Goal: Task Accomplishment & Management: Manage account settings

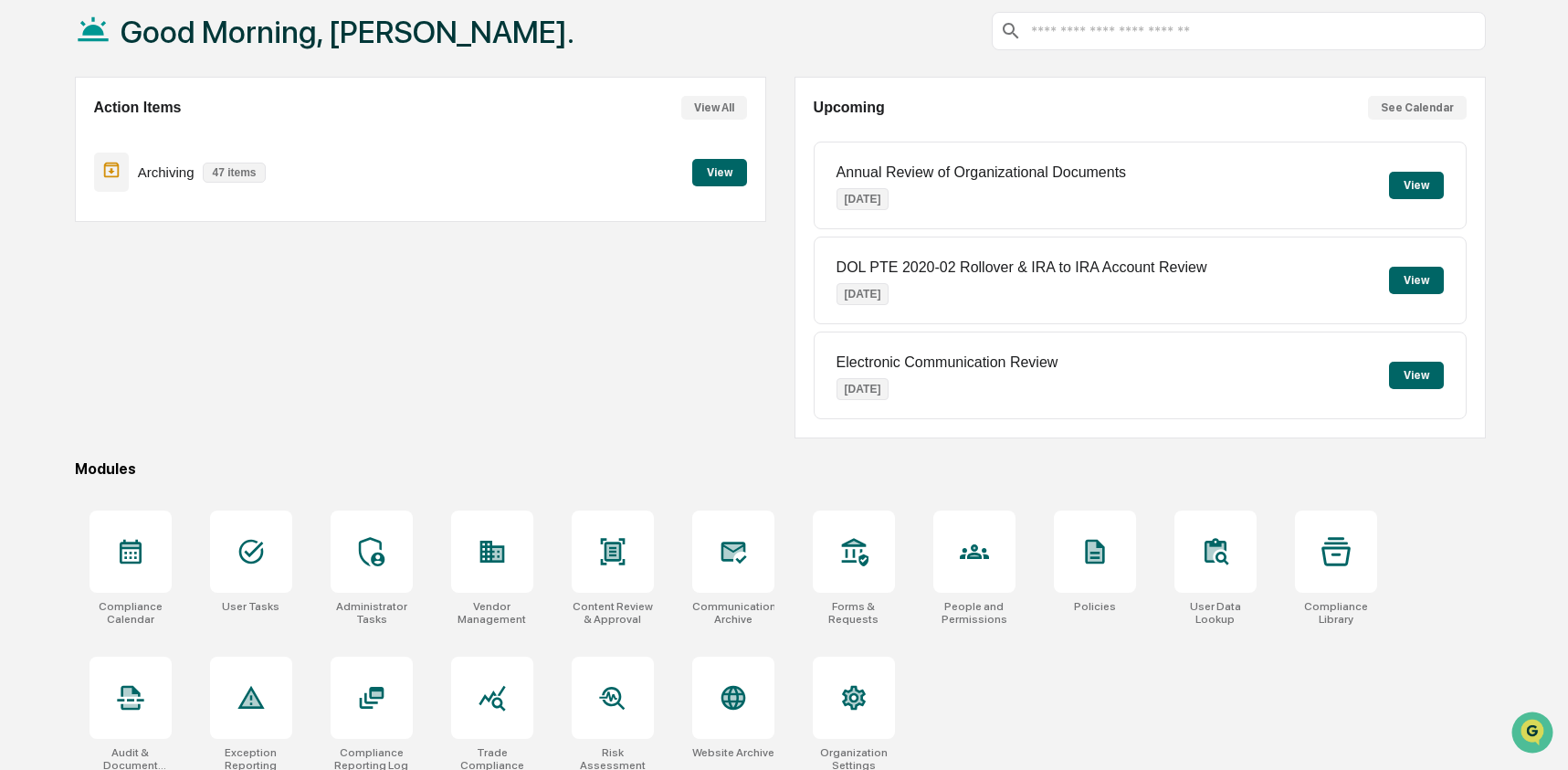
scroll to position [118, 0]
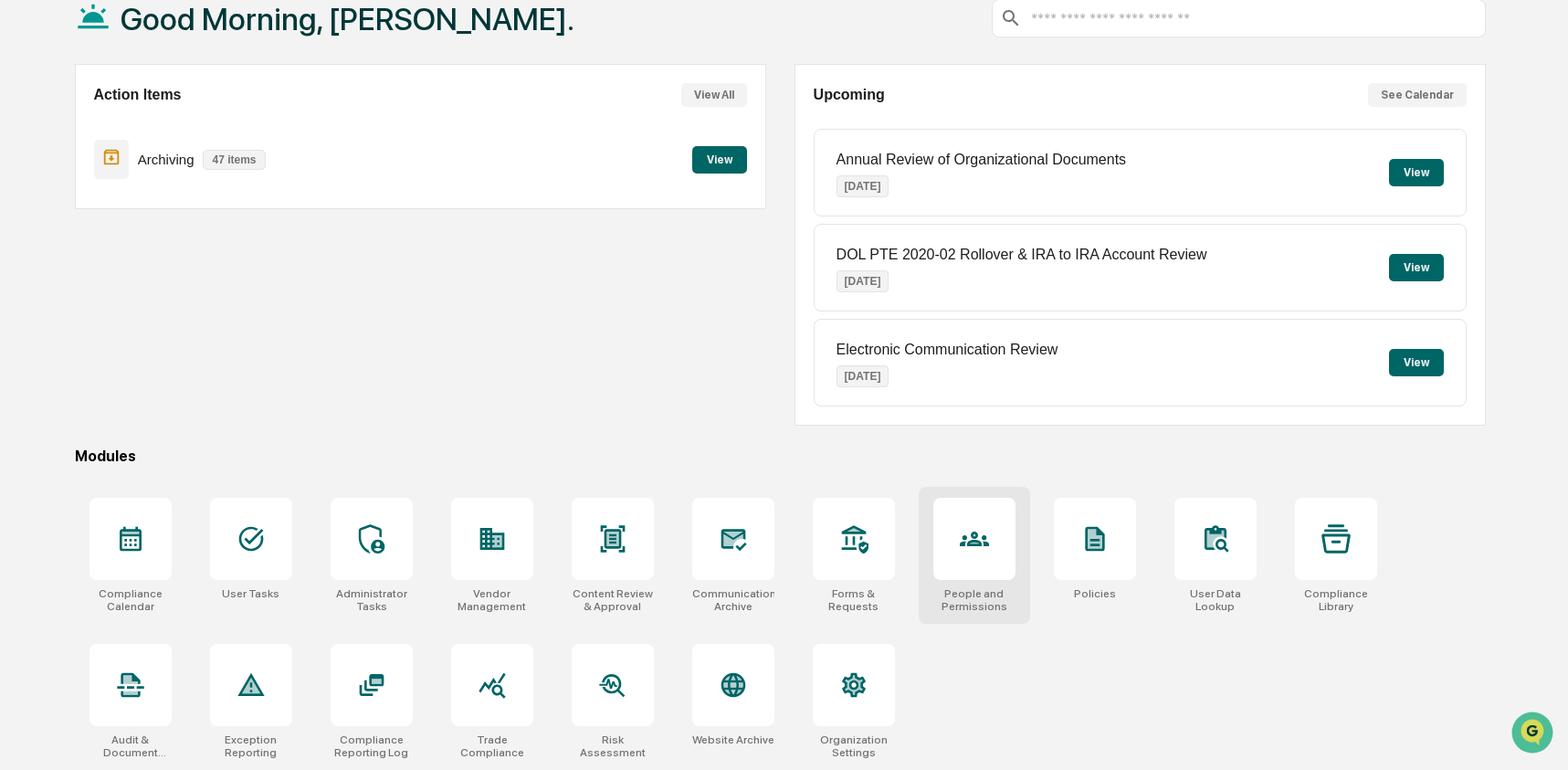
click at [967, 536] on icon at bounding box center [974, 539] width 29 height 29
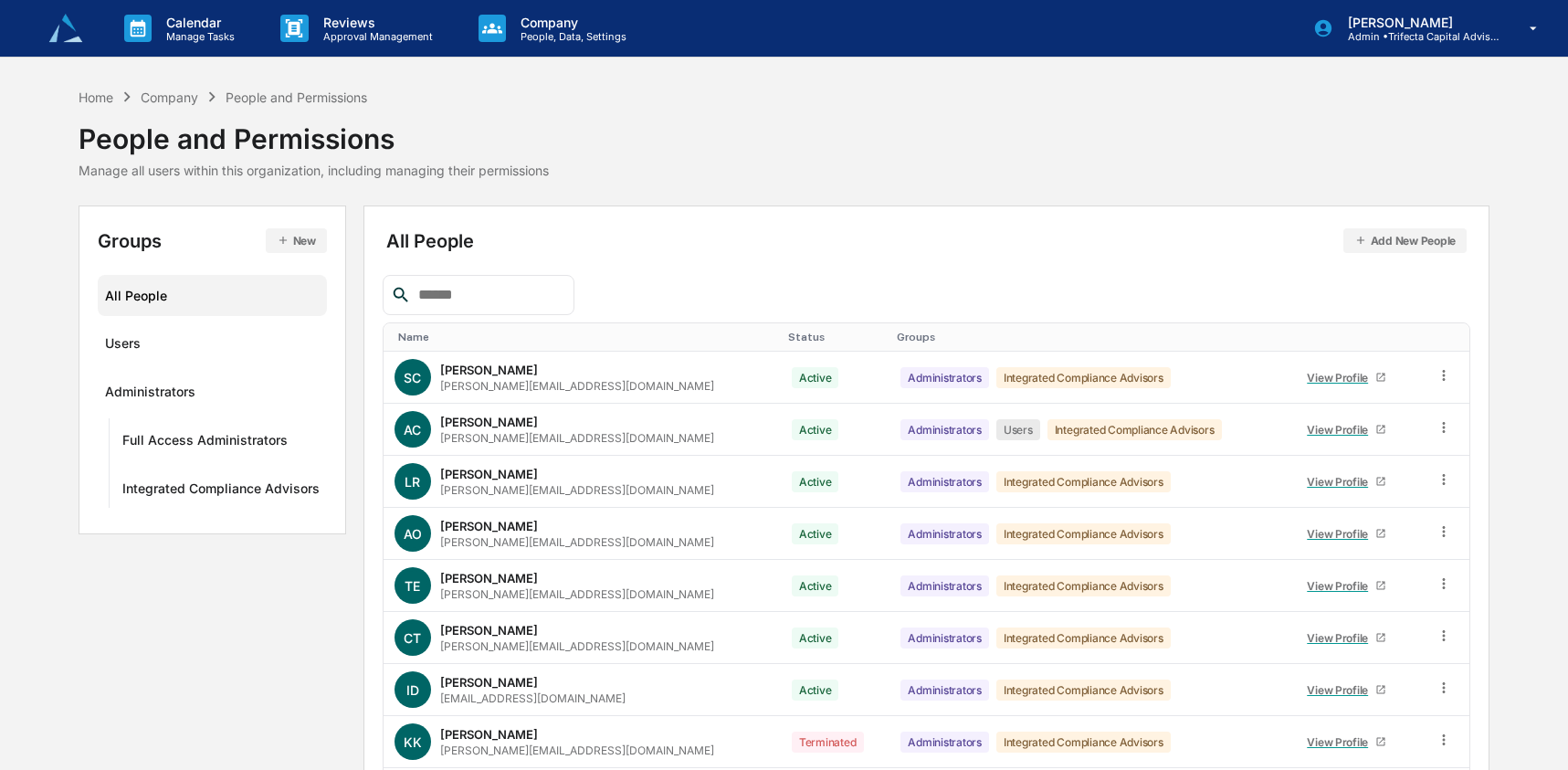
click at [496, 296] on input "text" at bounding box center [488, 295] width 155 height 23
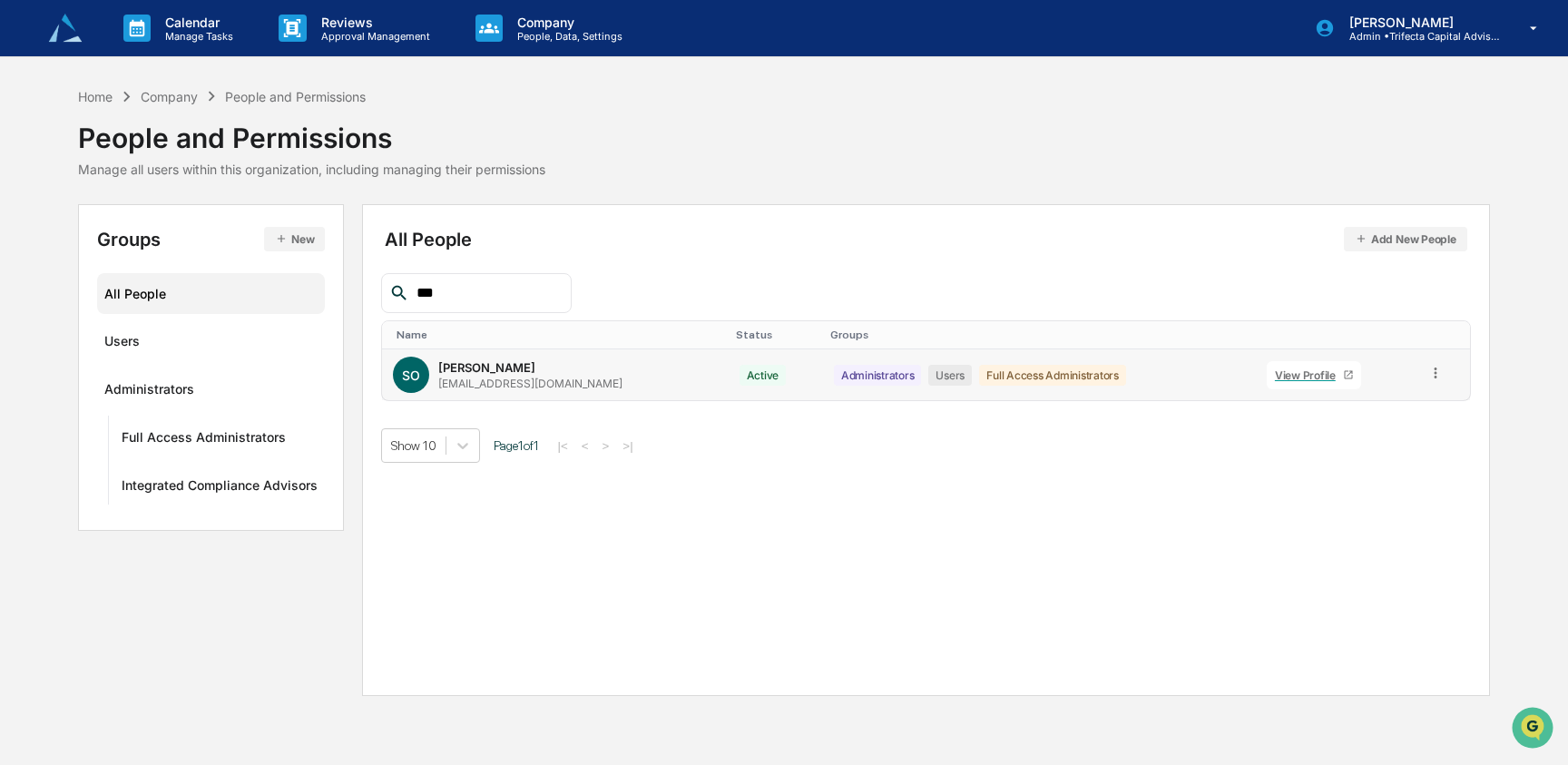
type input "***"
click at [1267, 370] on link "View Profile" at bounding box center [1313, 374] width 94 height 28
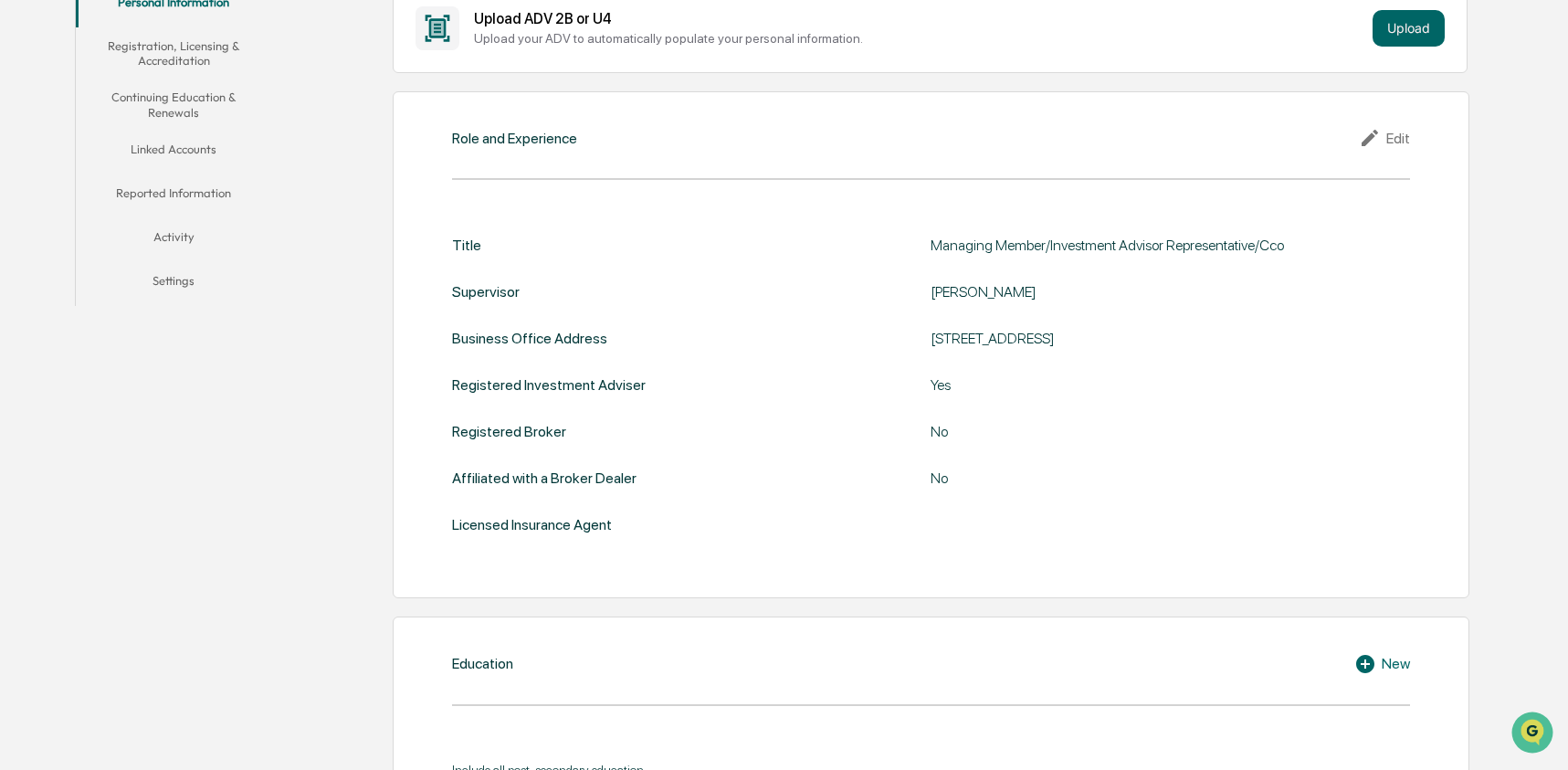
scroll to position [384, 0]
click at [448, 220] on div "Role and Experience Edit Title Managing Member/Investment Advisor Representativ…" at bounding box center [930, 344] width 1077 height 507
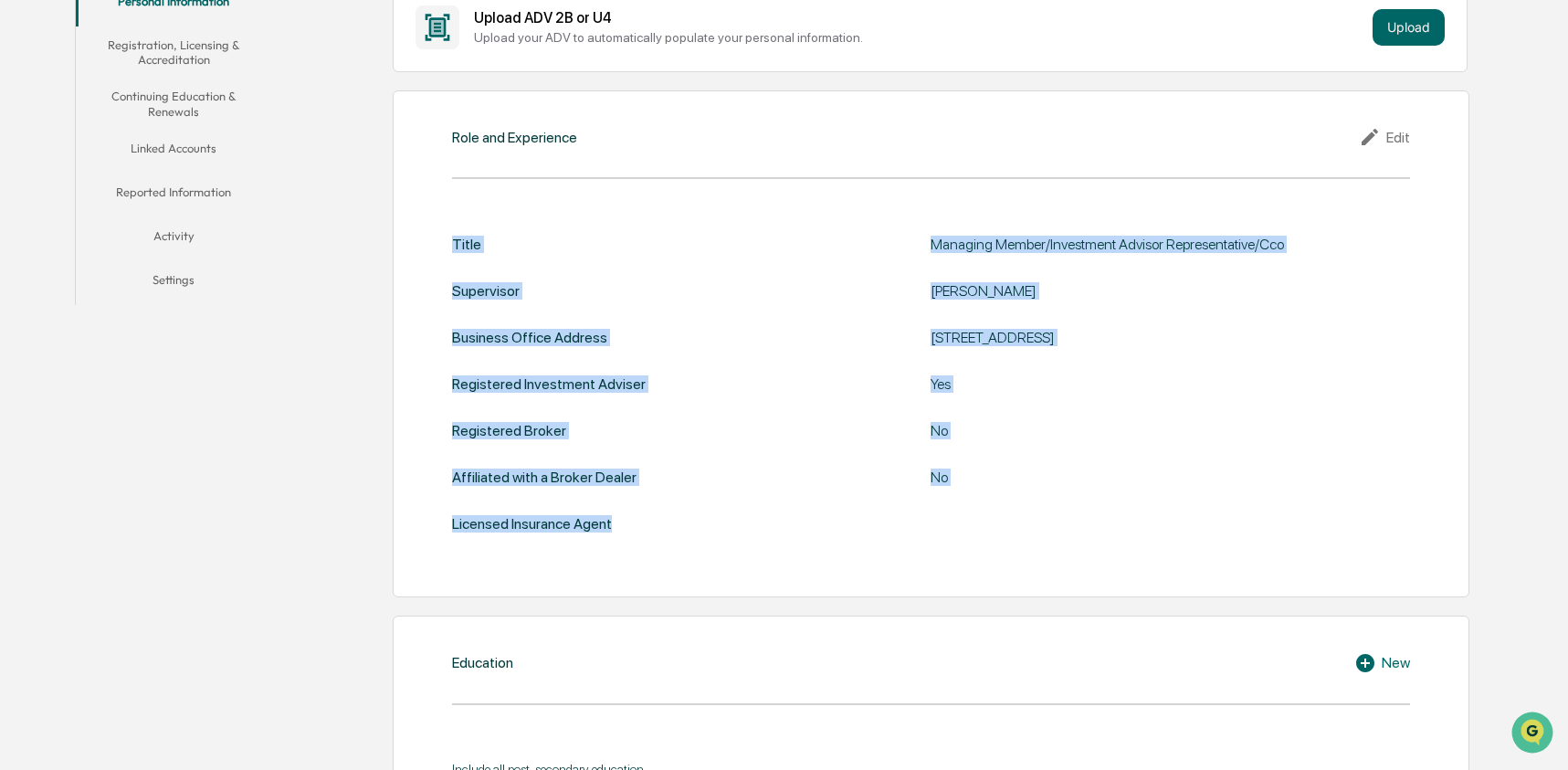
drag, startPoint x: 448, startPoint y: 230, endPoint x: 624, endPoint y: 530, distance: 347.8
click at [624, 530] on div "Role and Experience Edit Title Managing Member/Investment Advisor Representativ…" at bounding box center [930, 344] width 1077 height 507
copy div "Title Managing Member/Investment Advisor Representative/Cco Supervisor [PERSON_…"
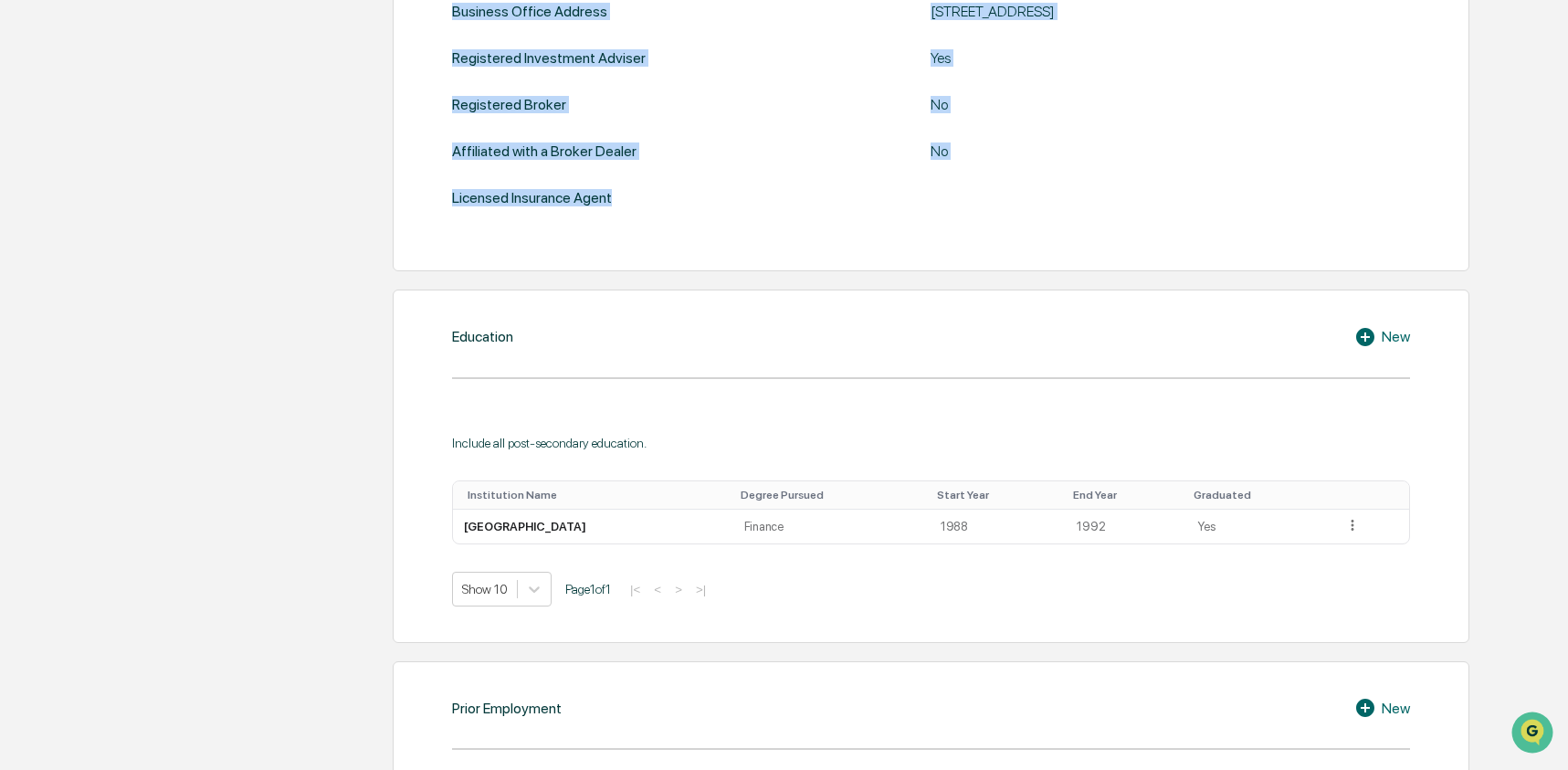
scroll to position [751, 0]
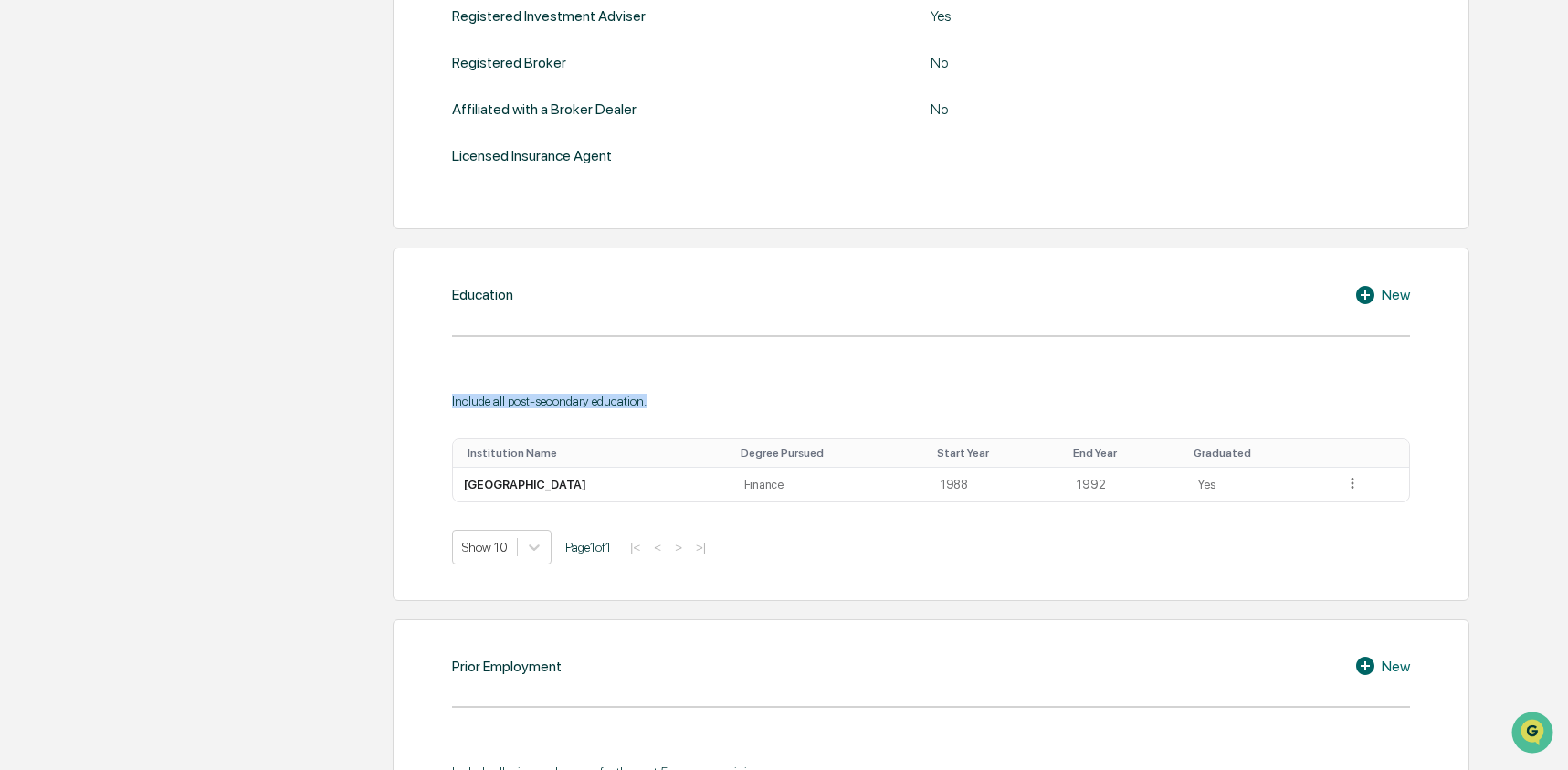
drag, startPoint x: 437, startPoint y: 376, endPoint x: 778, endPoint y: 403, distance: 342.1
click at [778, 403] on div "Education New Include all post-secondary education. Institution Name Degree Pur…" at bounding box center [930, 424] width 1077 height 352
click at [407, 279] on div "Education New Include all post-secondary education. Institution Name Degree Pur…" at bounding box center [930, 424] width 1077 height 352
drag, startPoint x: 432, startPoint y: 271, endPoint x: 1361, endPoint y: 486, distance: 953.6
click at [1361, 486] on div "Education New Include all post-secondary education. Institution Name Degree Pur…" at bounding box center [930, 424] width 1077 height 352
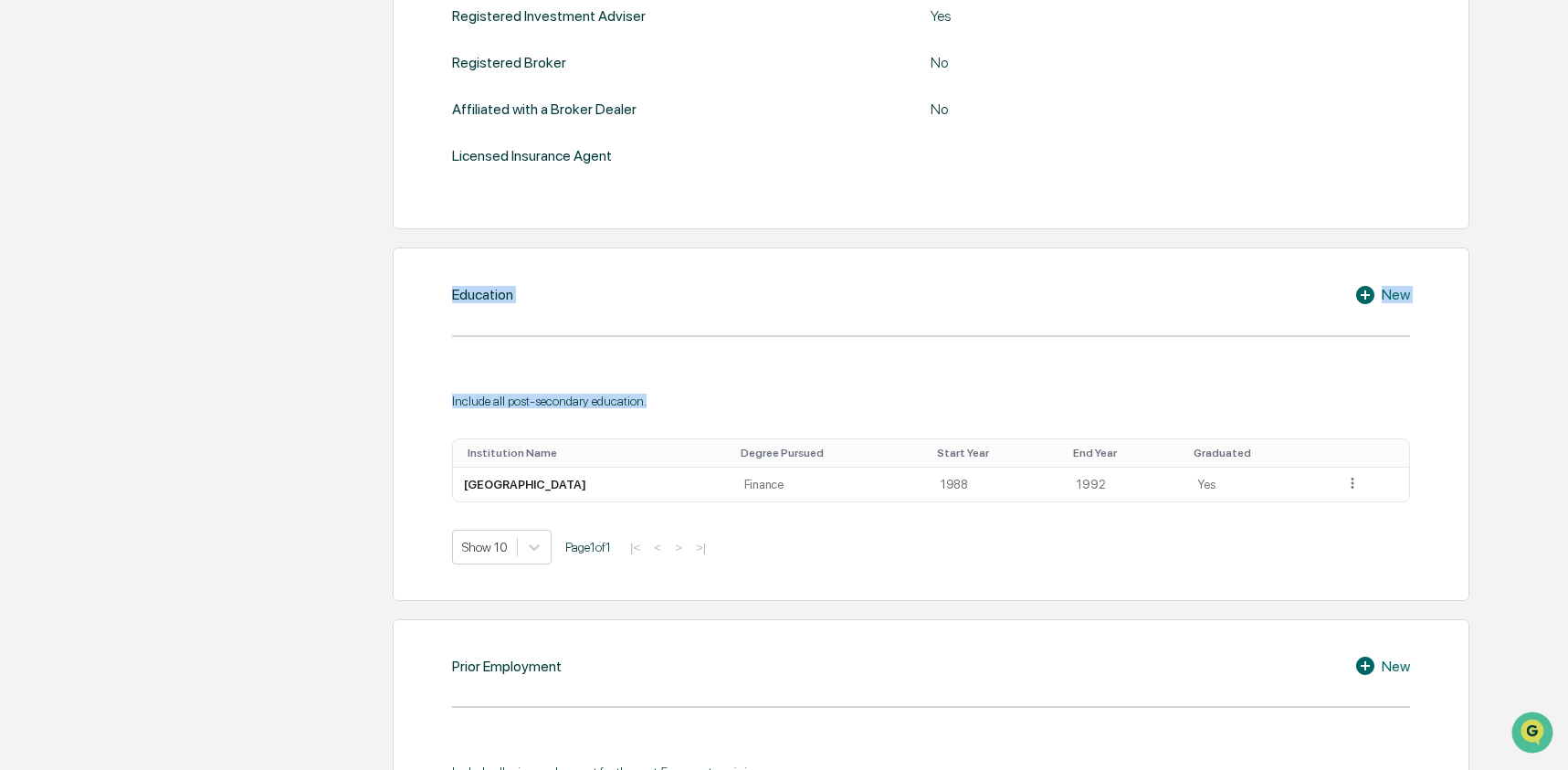
copy div "Education New Include all post-secondary education."
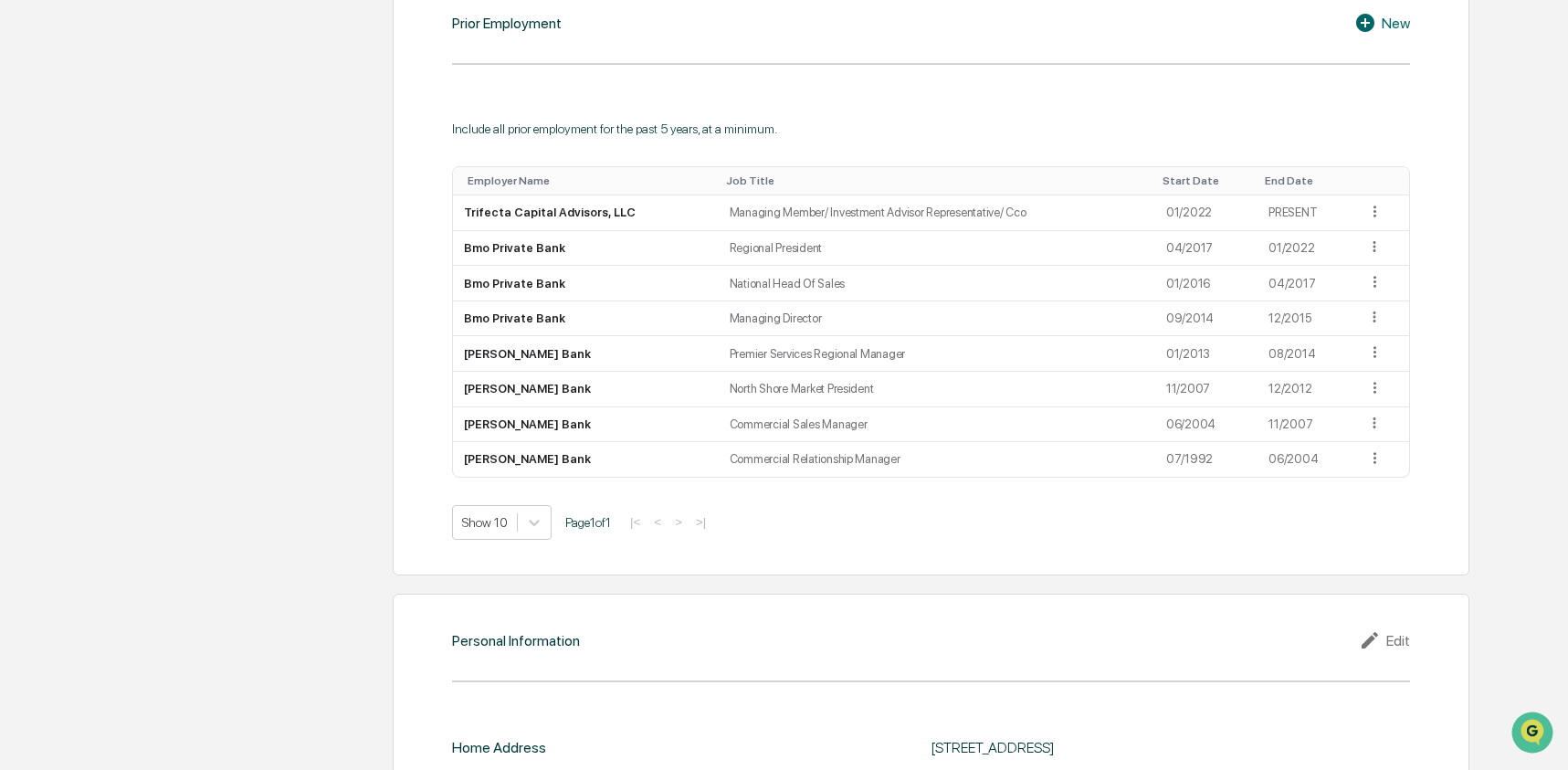
scroll to position [1567, 0]
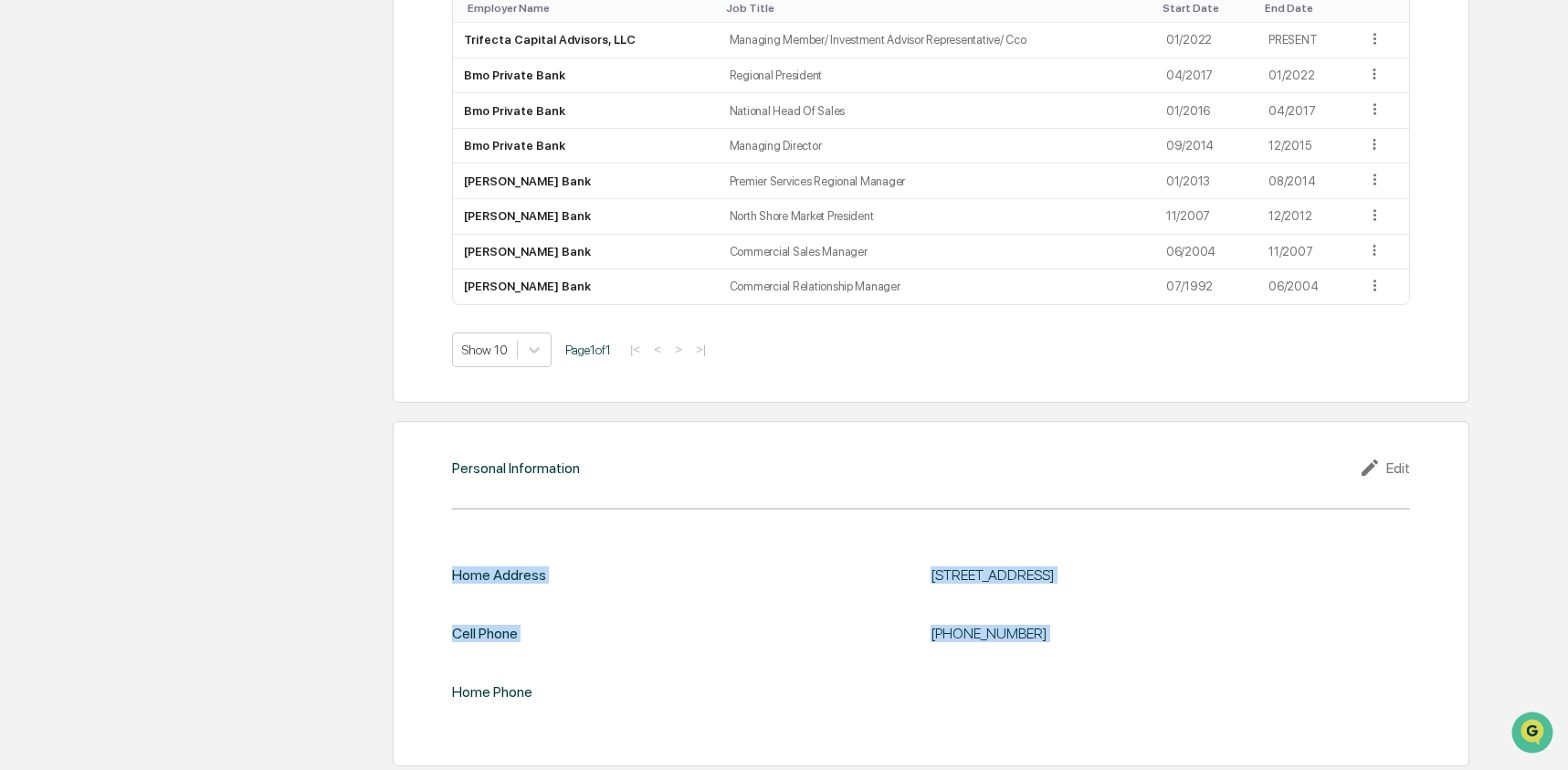
drag, startPoint x: 568, startPoint y: 658, endPoint x: 413, endPoint y: 572, distance: 177.3
click at [413, 572] on div "Personal Information Edit Home Address [STREET_ADDRESS][GEOGRAPHIC_DATA] Phone …" at bounding box center [930, 593] width 1077 height 345
copy div "Home Address [STREET_ADDRESS] Cell Phone [PHONE_NUMBER]"
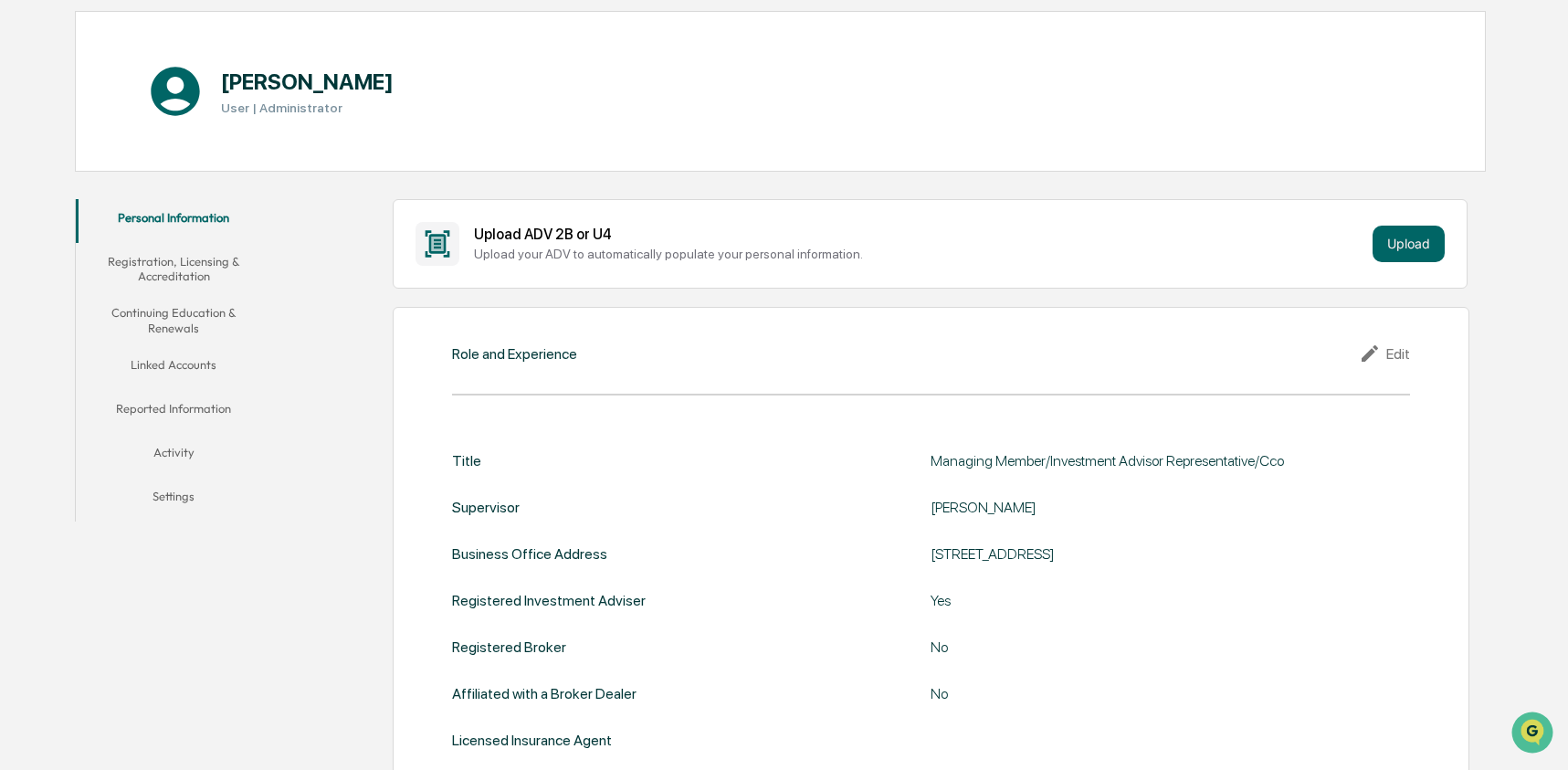
scroll to position [294, 0]
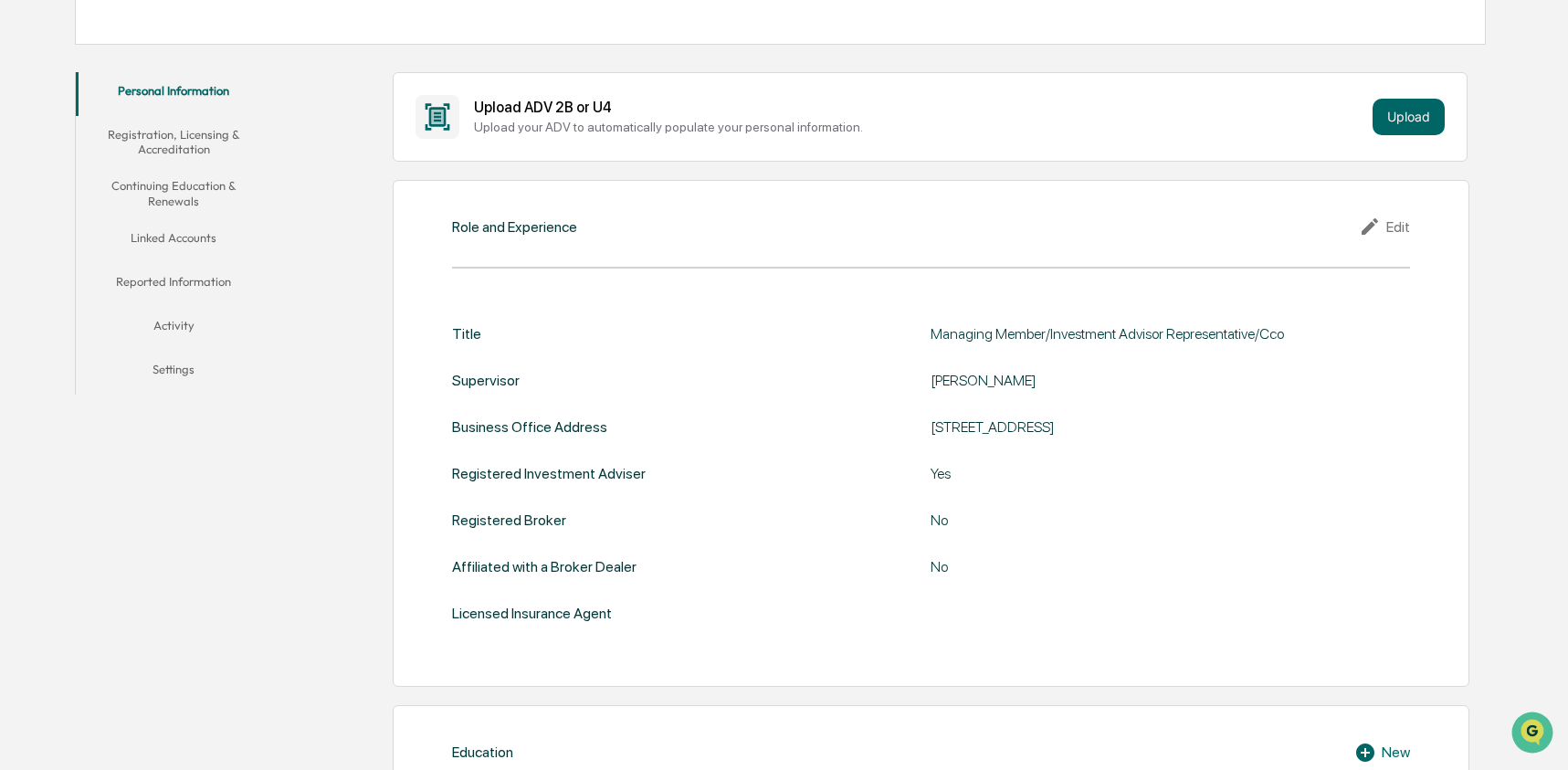
click at [163, 140] on button "Registration, Licensing & Accreditation" at bounding box center [174, 142] width 196 height 52
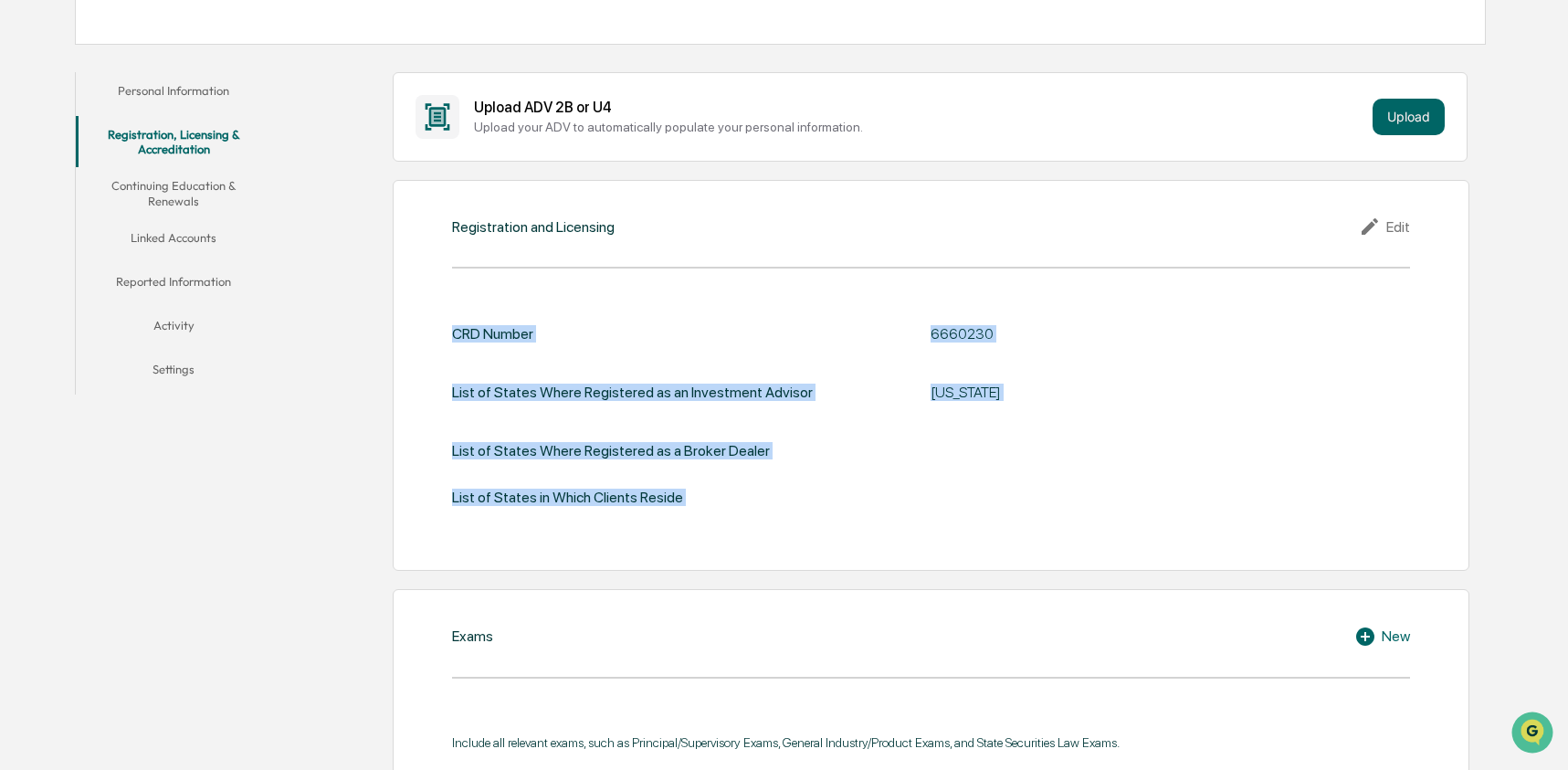
drag, startPoint x: 447, startPoint y: 325, endPoint x: 1046, endPoint y: 475, distance: 617.5
click at [1046, 475] on div "Registration and Licensing Edit CRD Number 6660230 List of States Where Registe…" at bounding box center [930, 375] width 1077 height 391
copy div "CRD Number 6660230 List of States Where Registered as an Investment Advisor [US…"
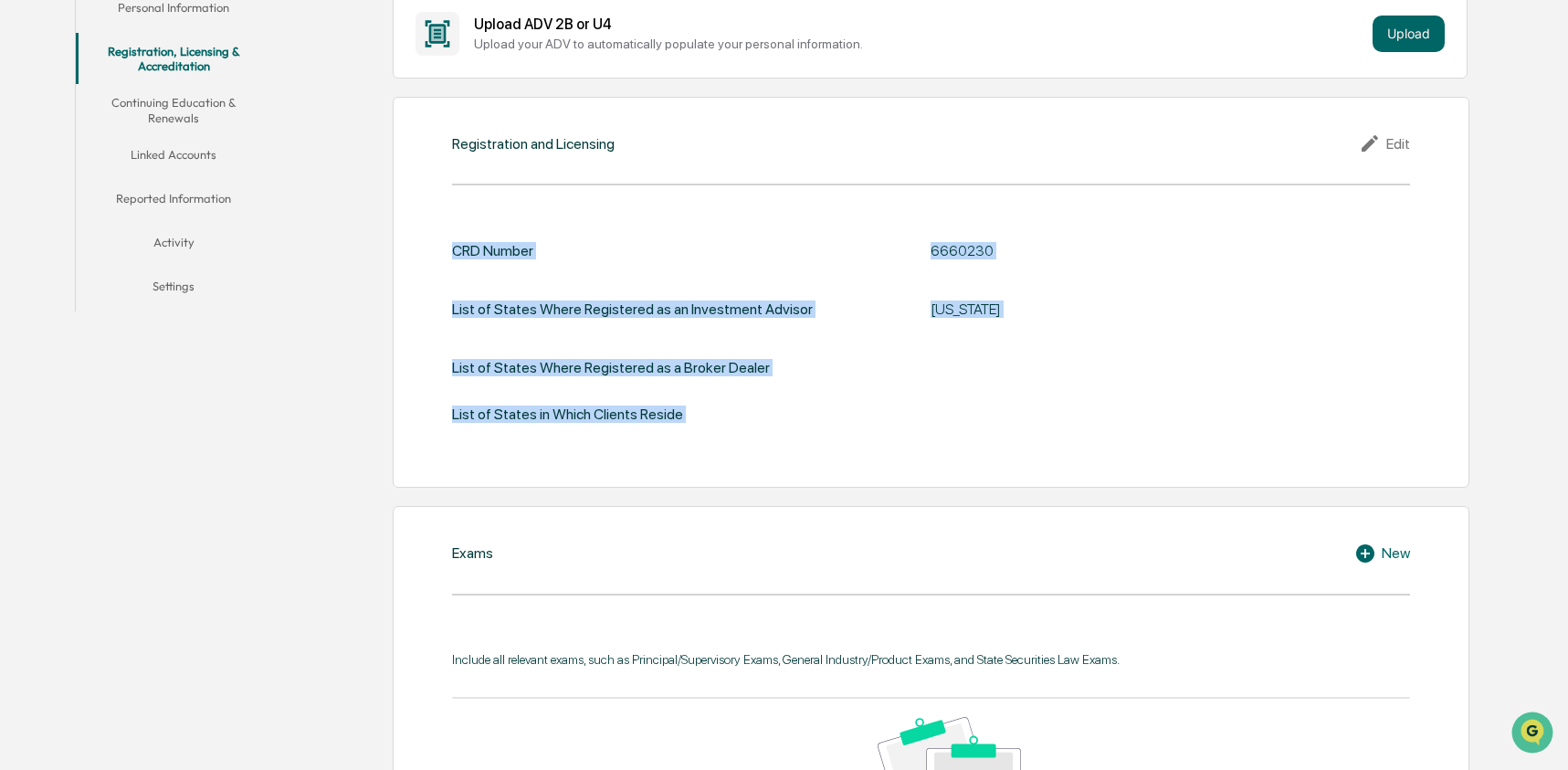
scroll to position [360, 0]
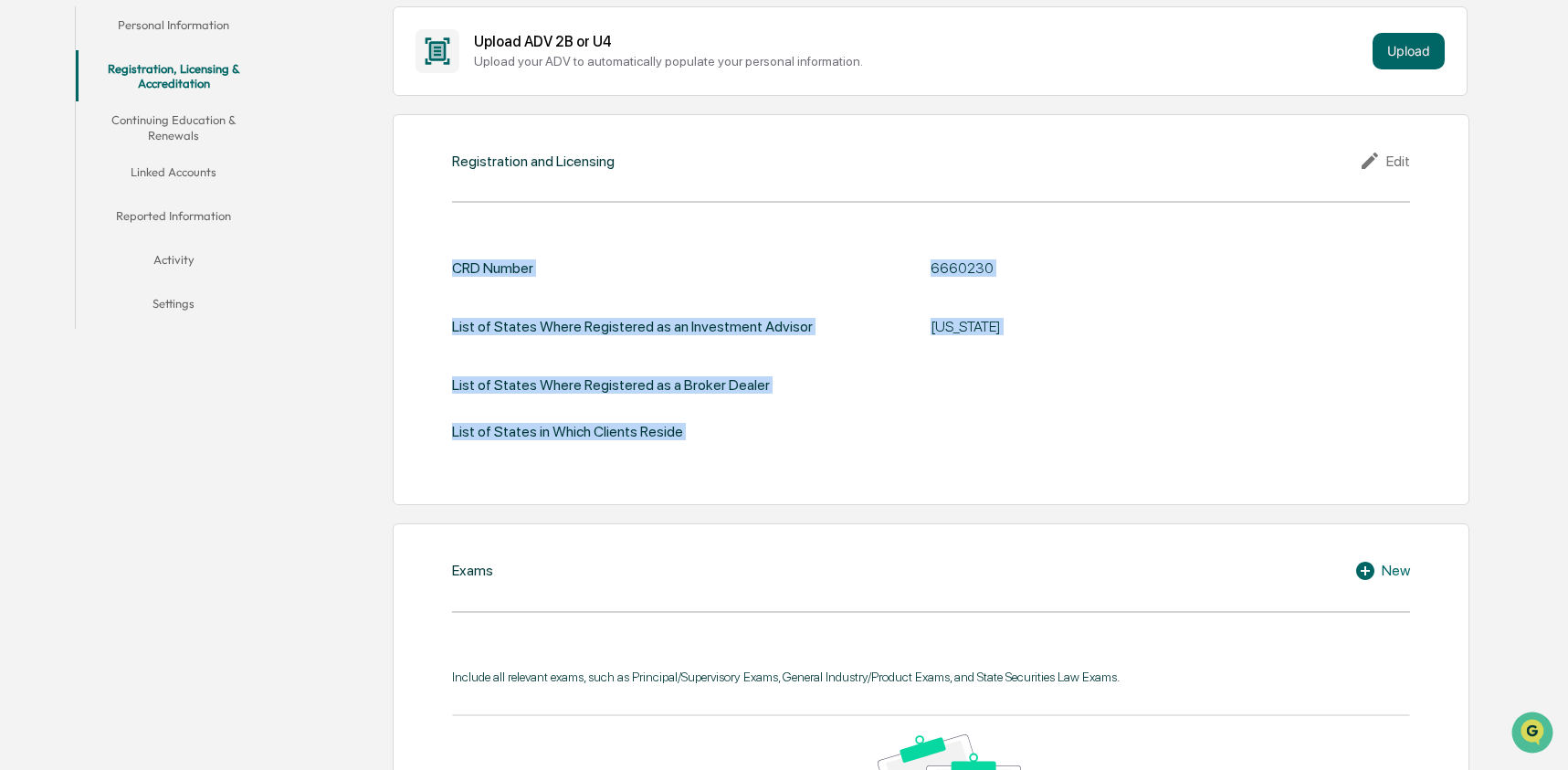
click at [166, 117] on button "Continuing Education & Renewals" at bounding box center [174, 127] width 196 height 52
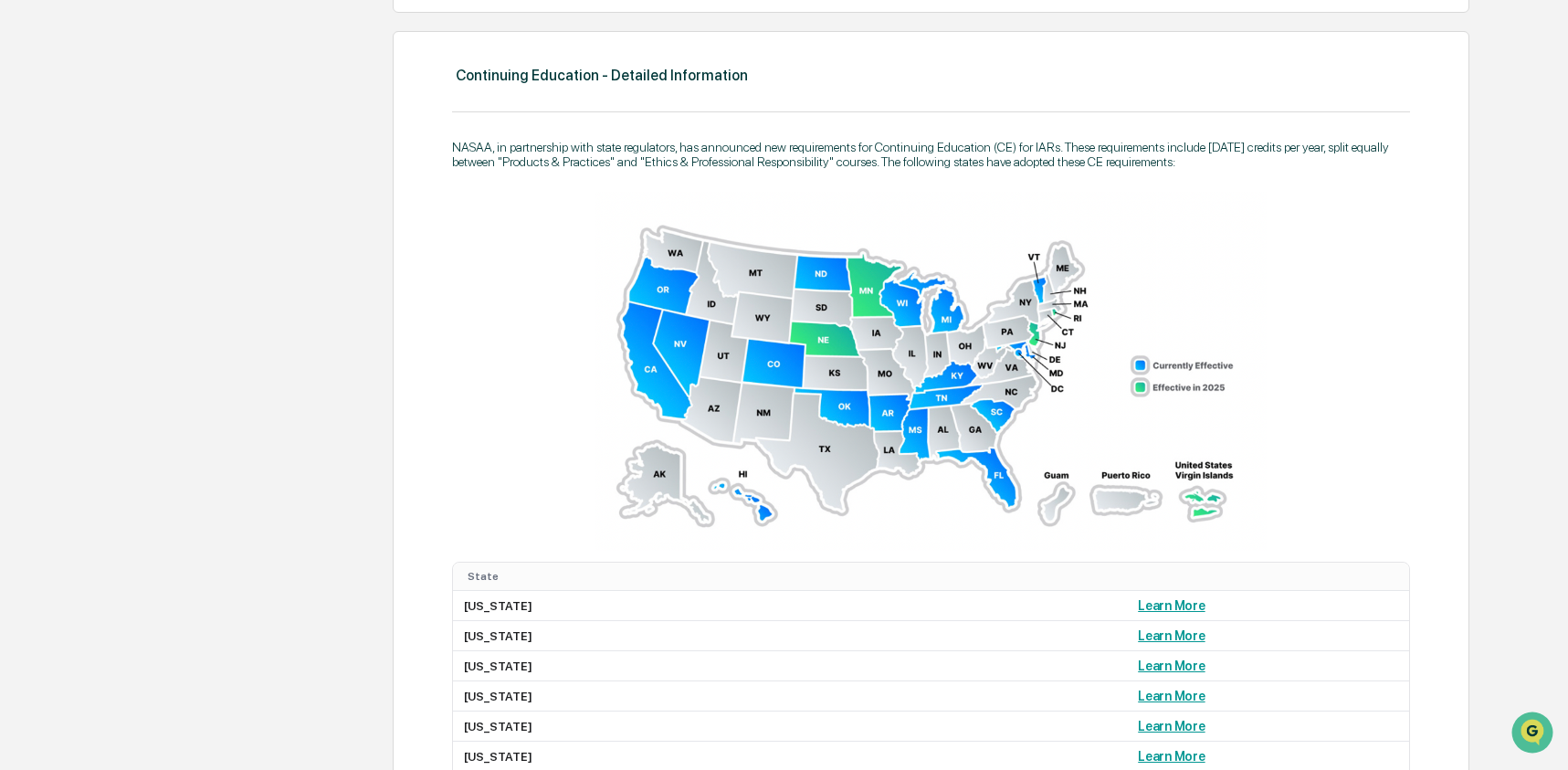
scroll to position [140, 0]
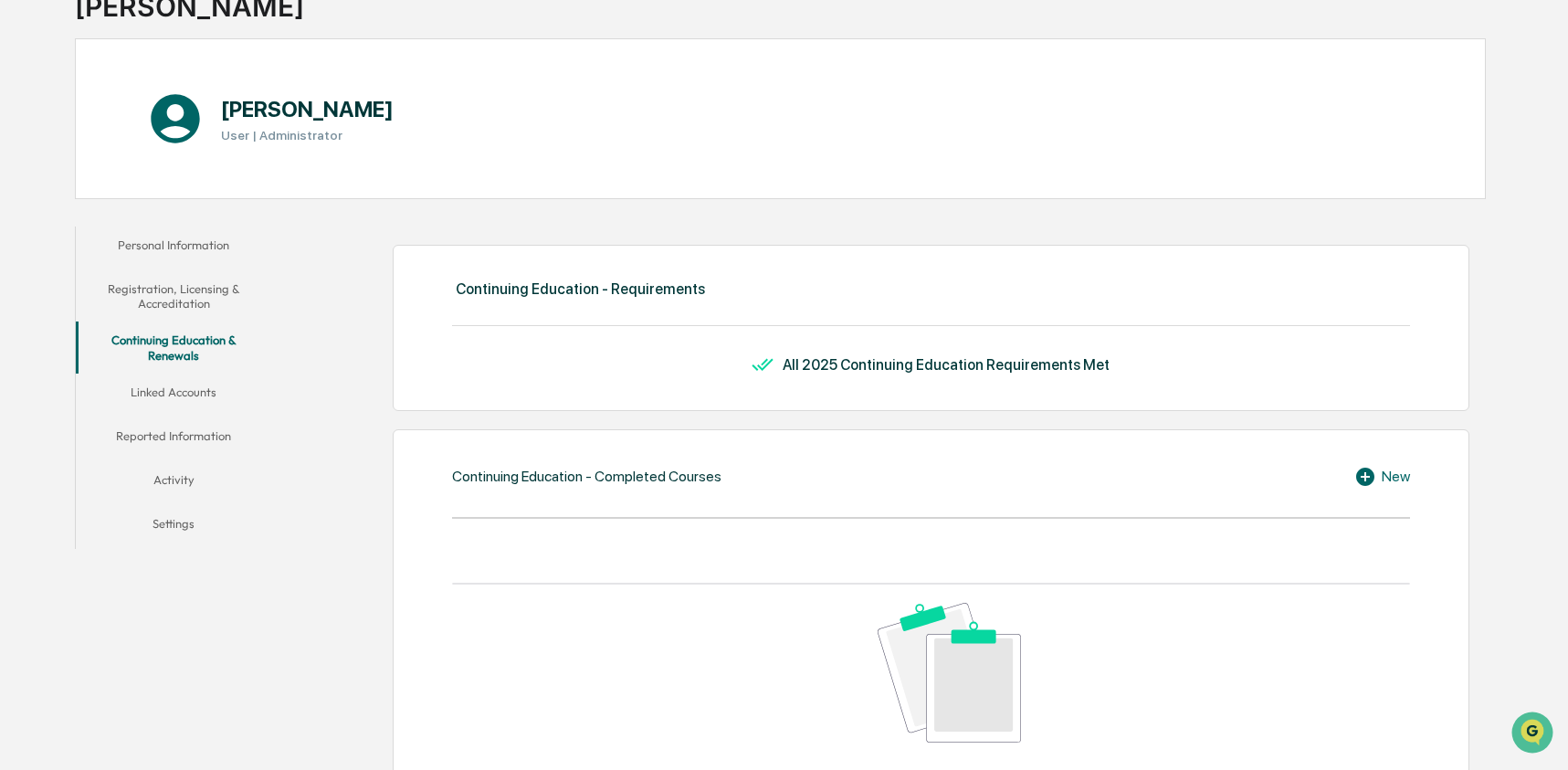
click at [181, 431] on button "Reported Information" at bounding box center [174, 439] width 196 height 44
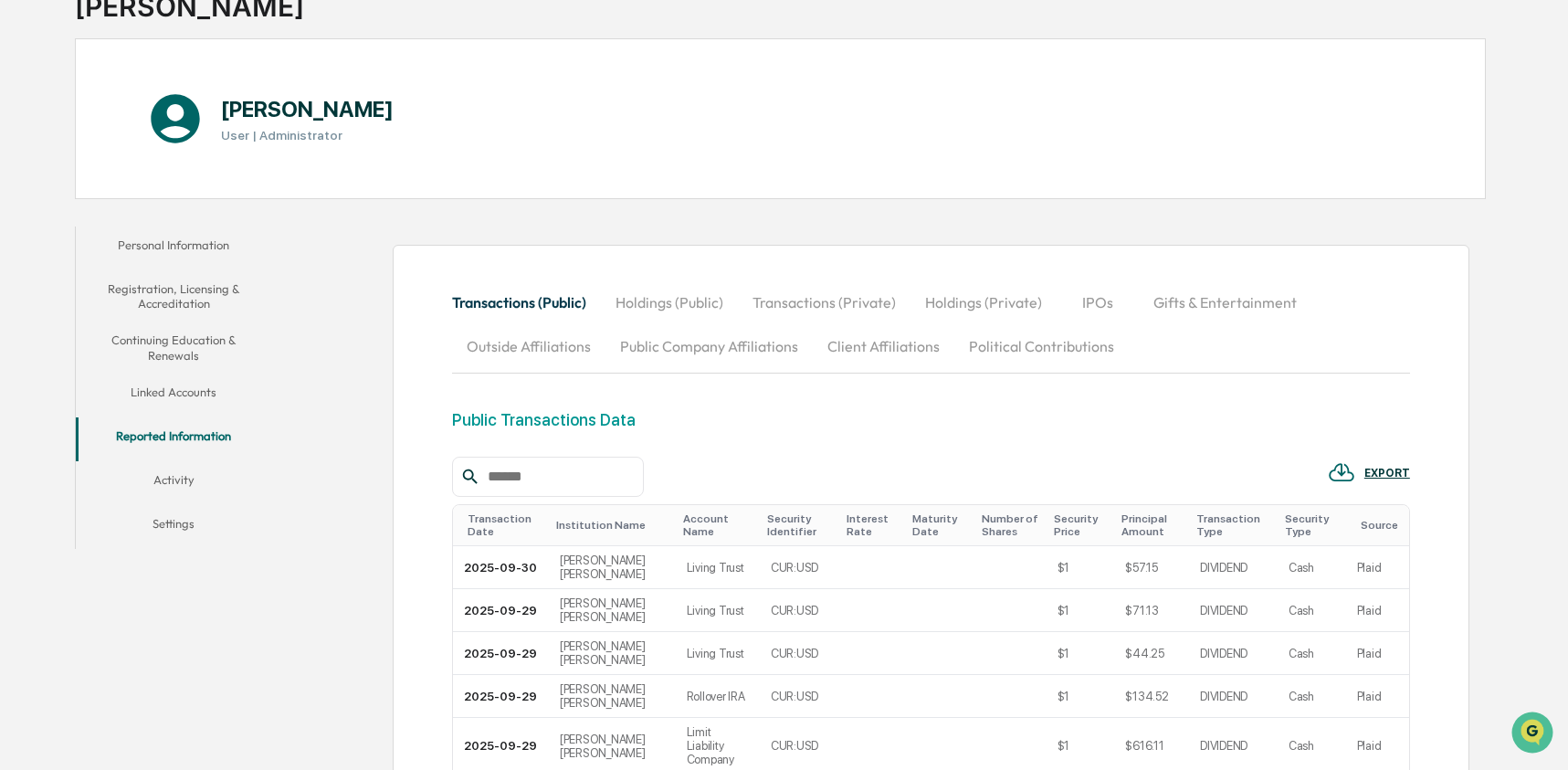
click at [186, 276] on button "Registration, Licensing & Accreditation" at bounding box center [174, 296] width 196 height 52
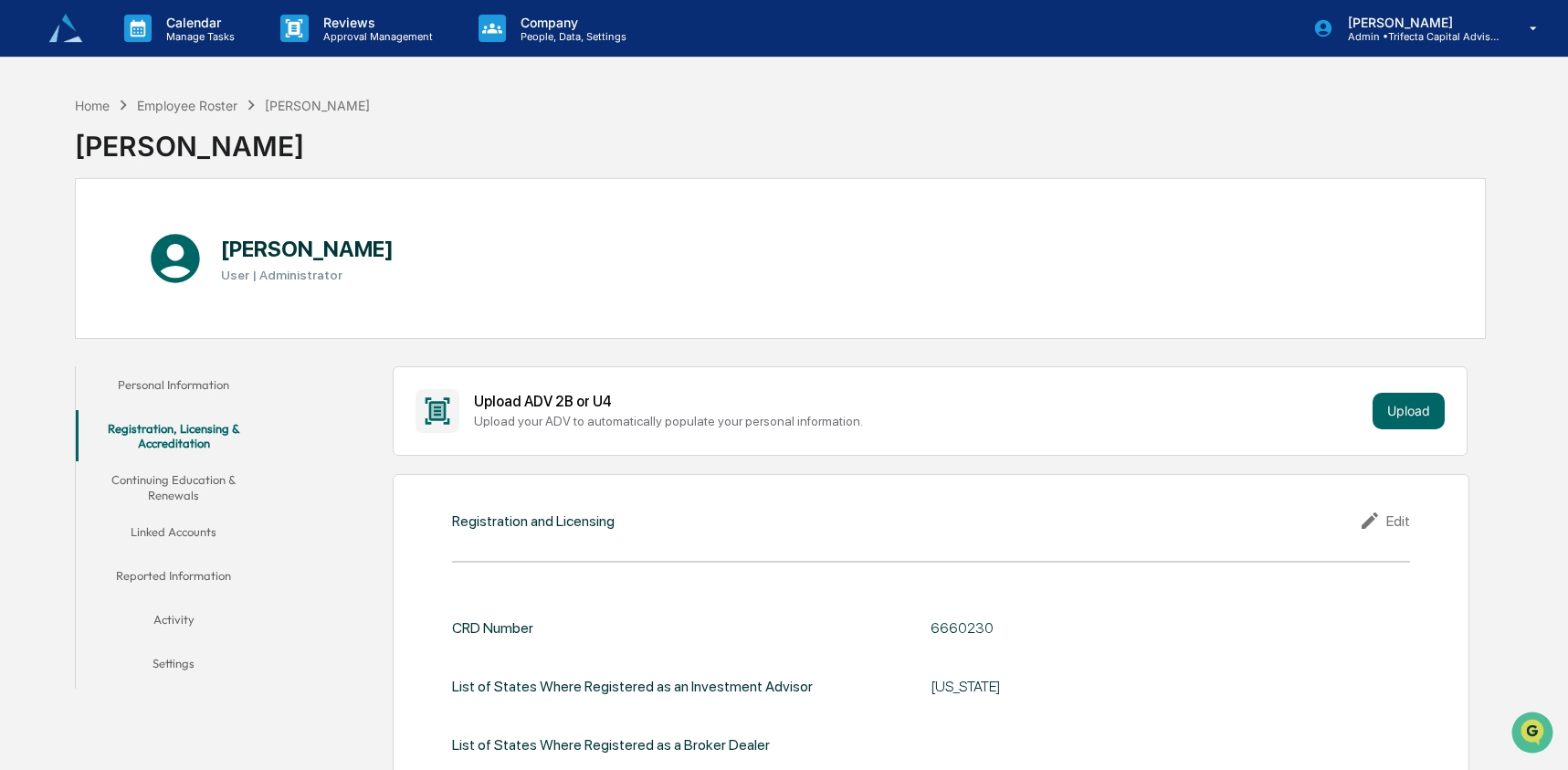
click at [166, 378] on button "Personal Information" at bounding box center [174, 387] width 196 height 44
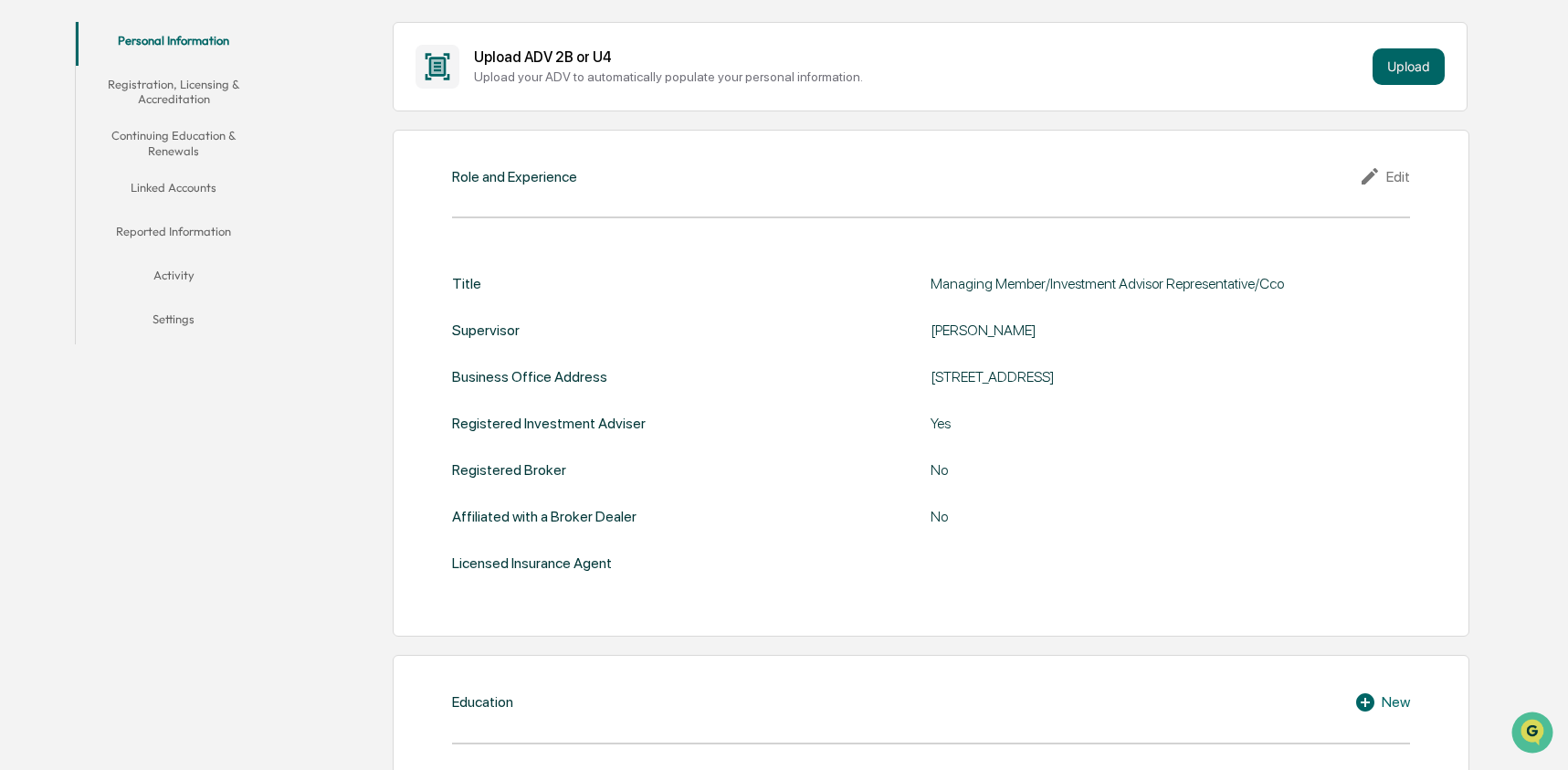
scroll to position [204, 0]
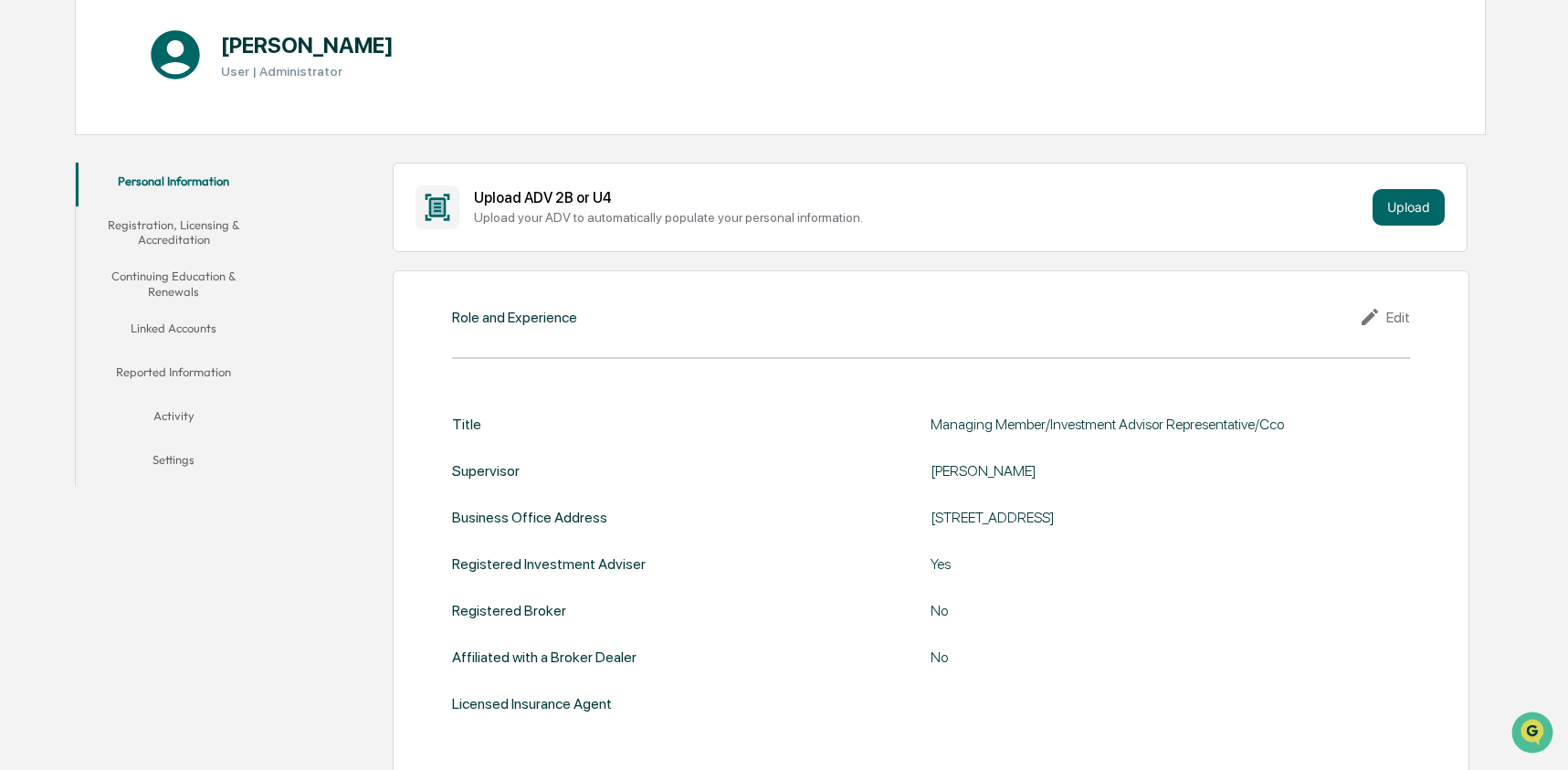
click at [226, 229] on button "Registration, Licensing & Accreditation" at bounding box center [174, 231] width 196 height 52
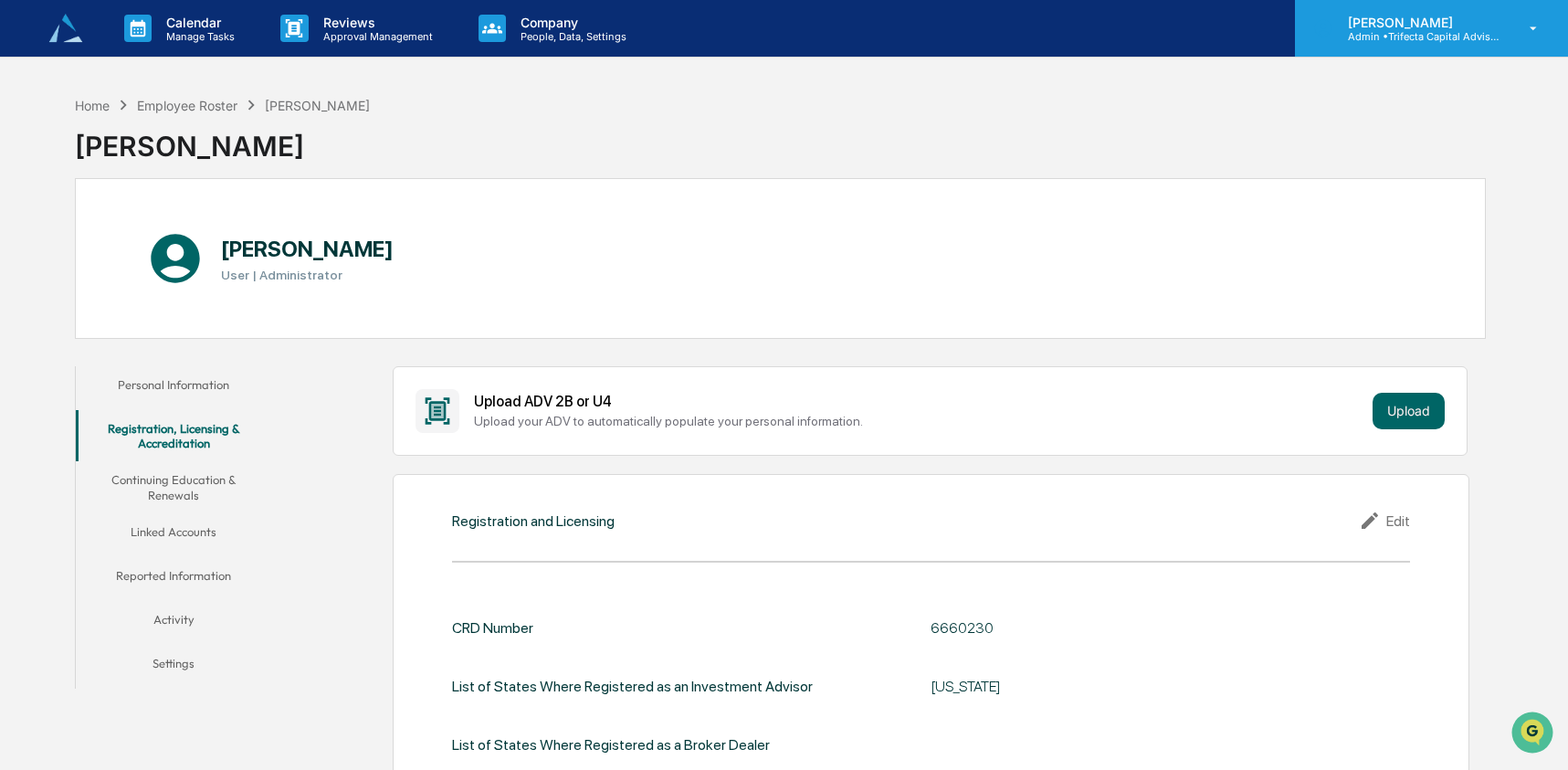
click at [1400, 43] on div "[PERSON_NAME] Admin • Trifecta Capital Advisors" at bounding box center [1432, 28] width 273 height 57
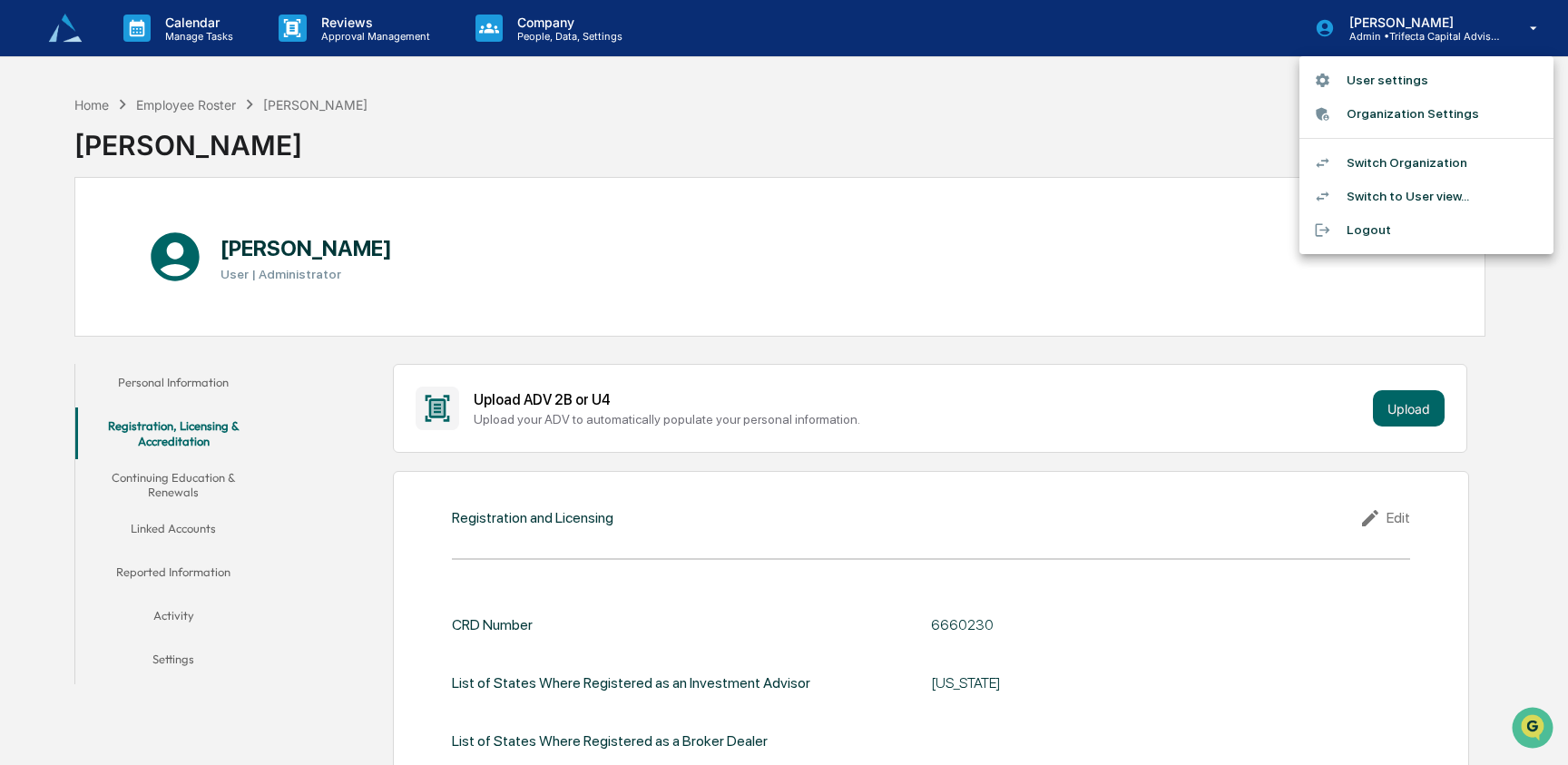
click at [1391, 158] on li "Switch Organization" at bounding box center [1426, 163] width 254 height 34
